Goal: Task Accomplishment & Management: Manage account settings

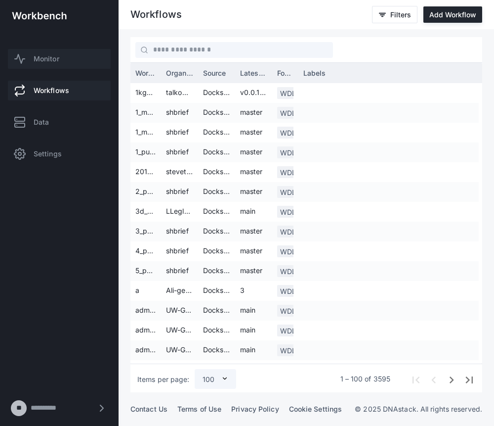
click at [43, 55] on span "Monitor" at bounding box center [47, 59] width 26 height 10
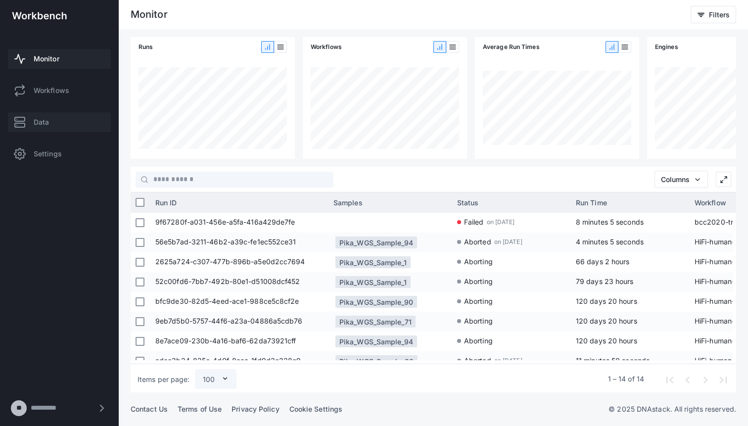
click at [42, 122] on span "Data" at bounding box center [41, 122] width 15 height 10
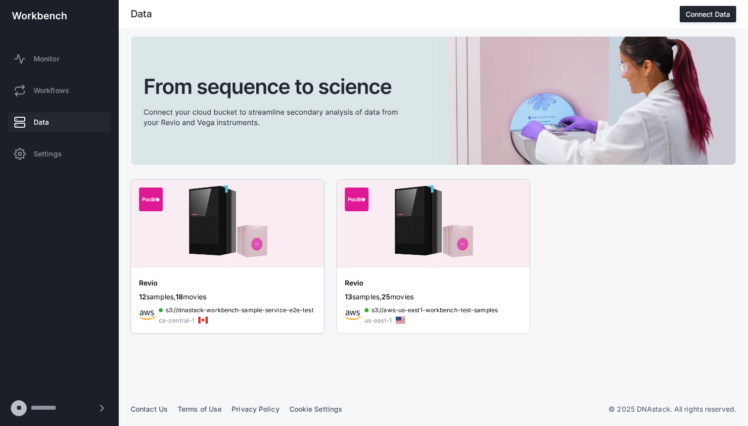
click at [226, 216] on img at bounding box center [227, 223] width 193 height 88
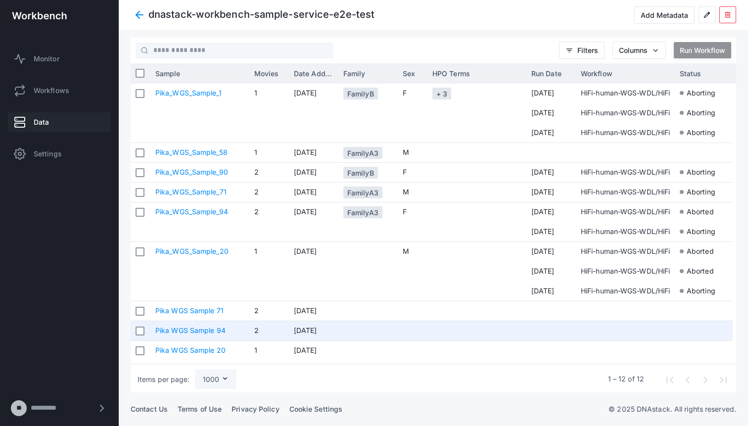
click at [201, 329] on link "Pika WGS Sample 94" at bounding box center [190, 330] width 70 height 8
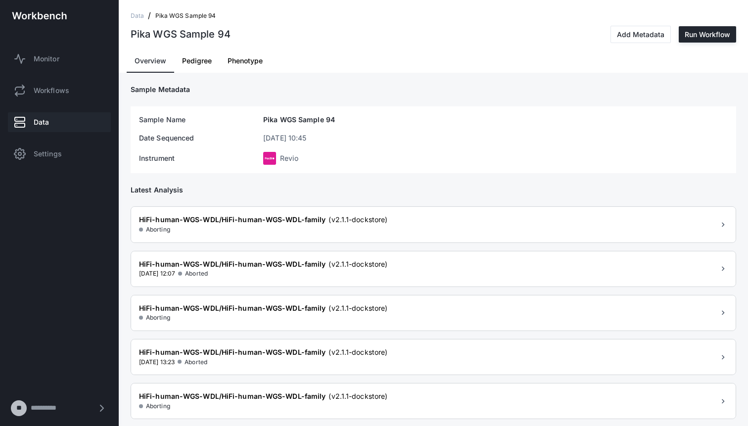
click at [197, 57] on span "Pedigree" at bounding box center [197, 60] width 30 height 7
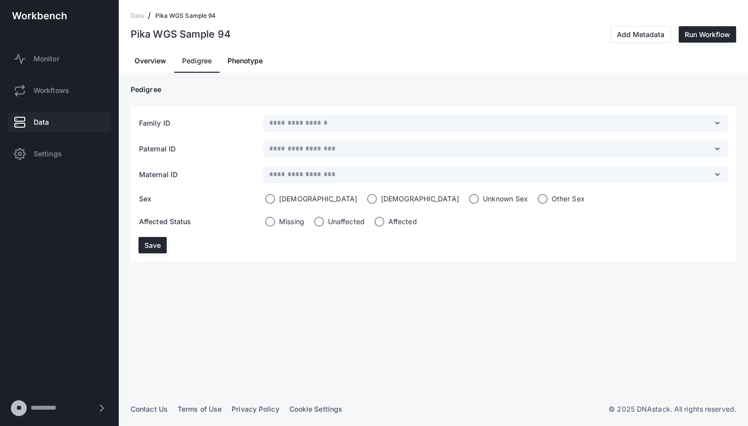
click at [246, 63] on span "Phenotype" at bounding box center [244, 60] width 35 height 7
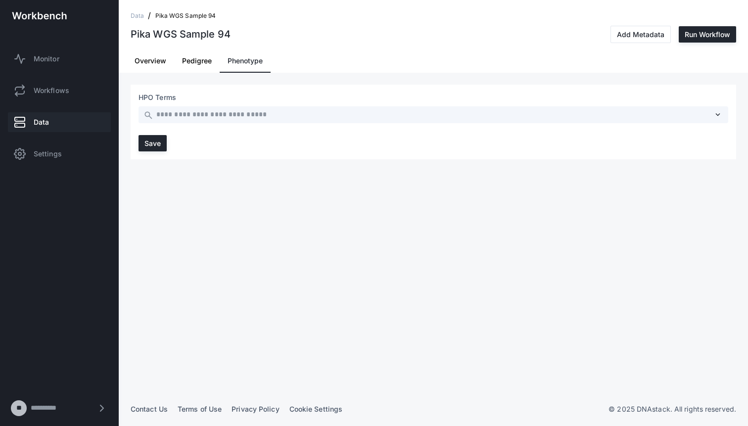
click at [193, 60] on span "Pedigree" at bounding box center [197, 60] width 30 height 7
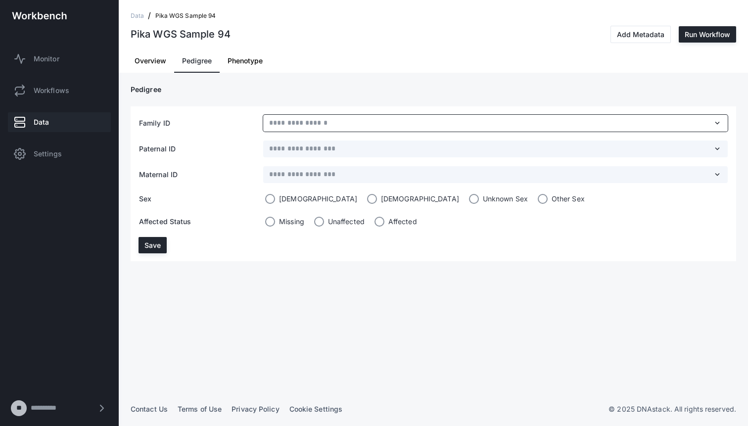
click at [285, 119] on input "text" at bounding box center [489, 123] width 442 height 11
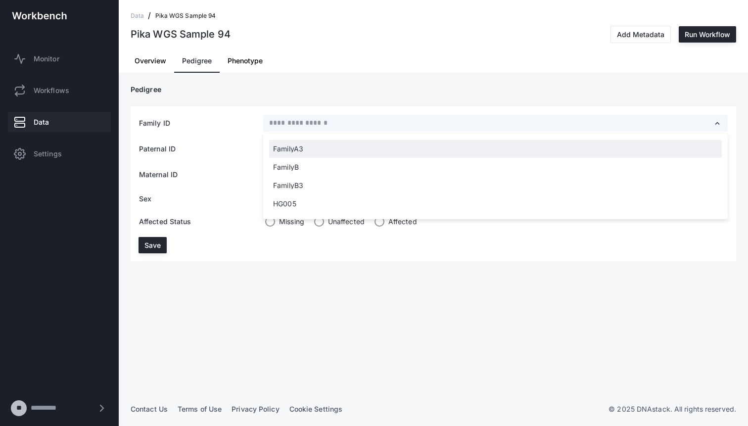
click at [292, 149] on span "FamilyA3" at bounding box center [495, 148] width 445 height 7
type input "********"
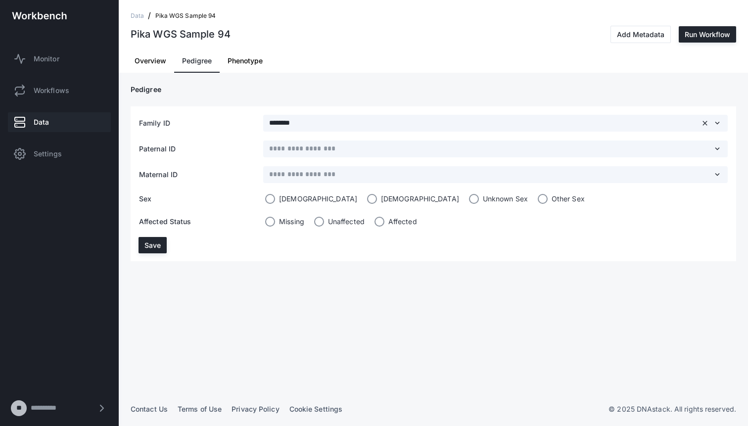
click at [150, 58] on span "Overview" at bounding box center [150, 60] width 32 height 7
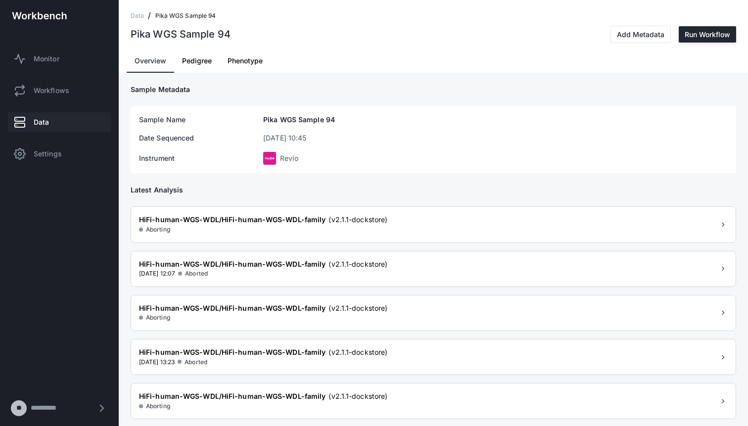
click at [186, 57] on span "Pedigree" at bounding box center [197, 60] width 30 height 7
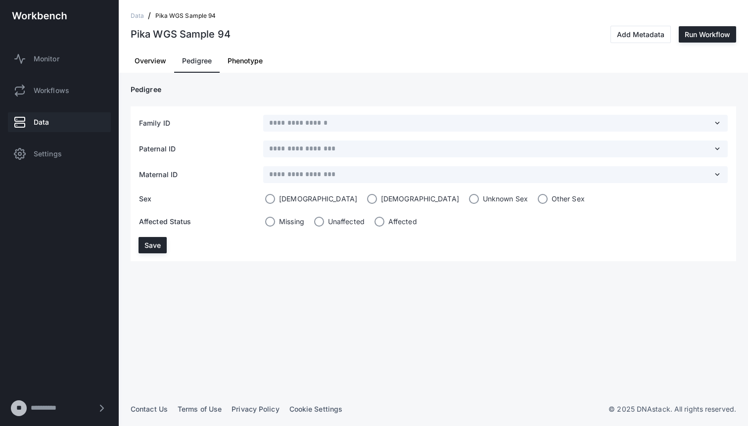
click at [153, 254] on div "Save" at bounding box center [433, 249] width 605 height 24
click at [245, 58] on span "Phenotype" at bounding box center [244, 60] width 35 height 7
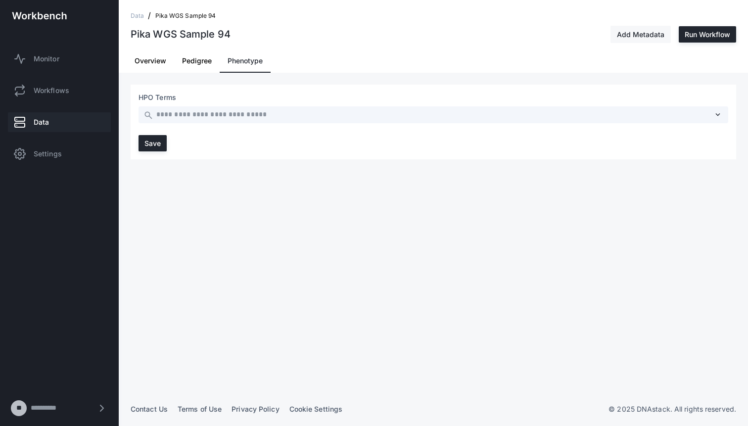
click at [370, 34] on div "Add Metadata" at bounding box center [640, 34] width 47 height 8
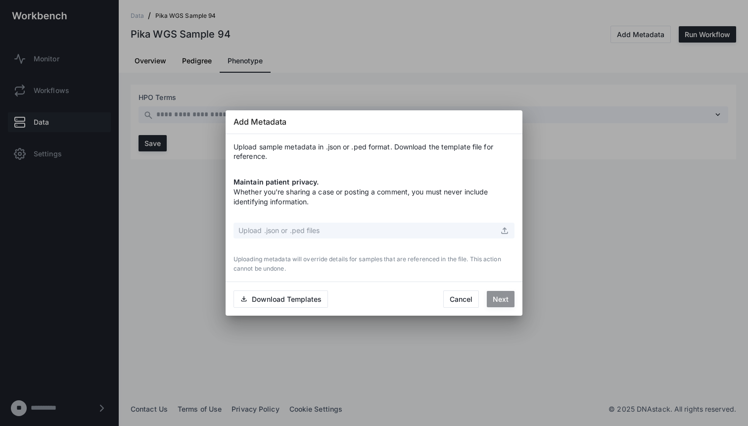
click at [370, 235] on div "Upload .json or .ped files upload" at bounding box center [373, 231] width 281 height 16
click at [370, 230] on span "upload" at bounding box center [504, 230] width 10 height 10
click at [370, 229] on div "Upload .json or .ped files upload" at bounding box center [373, 231] width 281 height 16
click at [370, 228] on div "Upload .json or .ped files" at bounding box center [368, 230] width 261 height 10
click at [370, 296] on div "Next" at bounding box center [500, 299] width 16 height 8
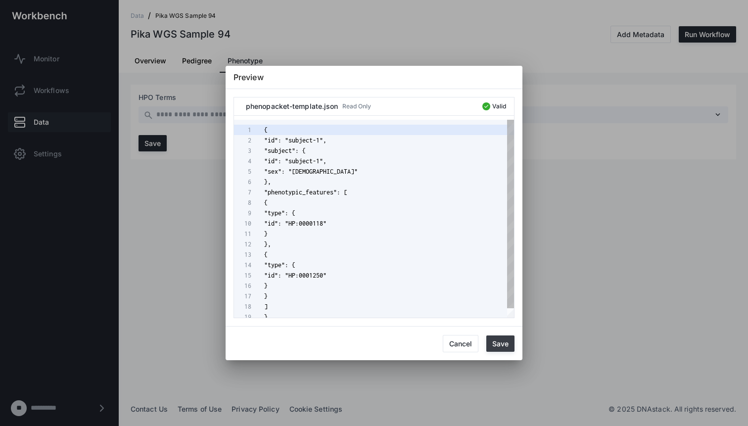
scroll to position [104, 0]
click at [370, 340] on div "Save" at bounding box center [500, 343] width 16 height 8
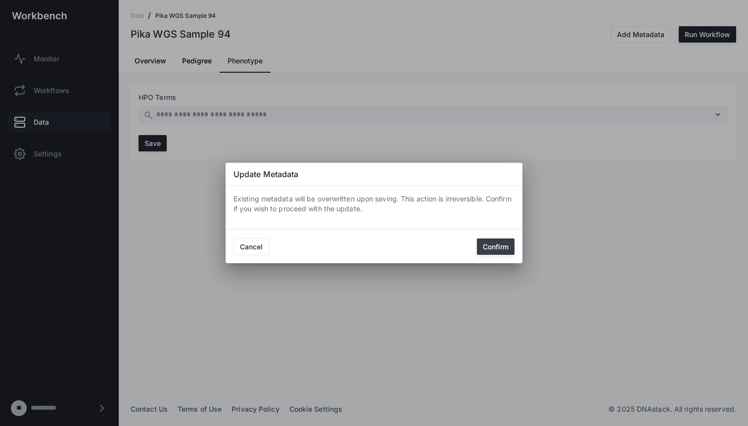
click at [370, 242] on div "Confirm" at bounding box center [496, 246] width 26 height 8
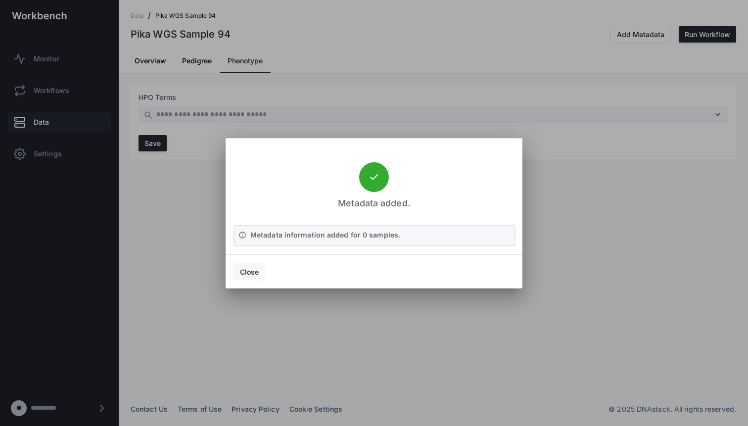
click at [247, 271] on div "Close" at bounding box center [249, 272] width 19 height 8
